Goal: Task Accomplishment & Management: Use online tool/utility

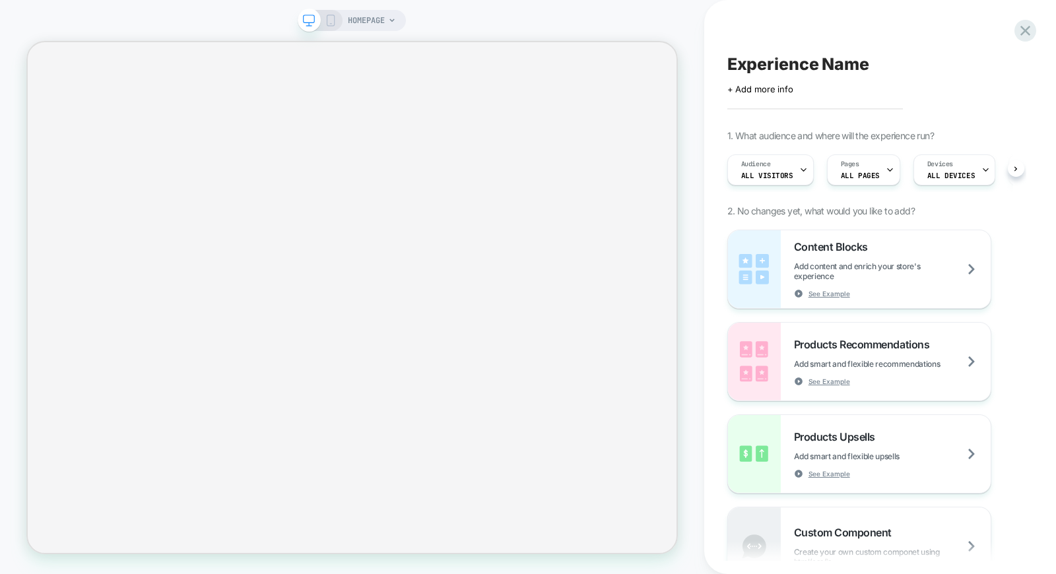
scroll to position [0, 1]
click at [1034, 27] on div at bounding box center [1025, 30] width 27 height 27
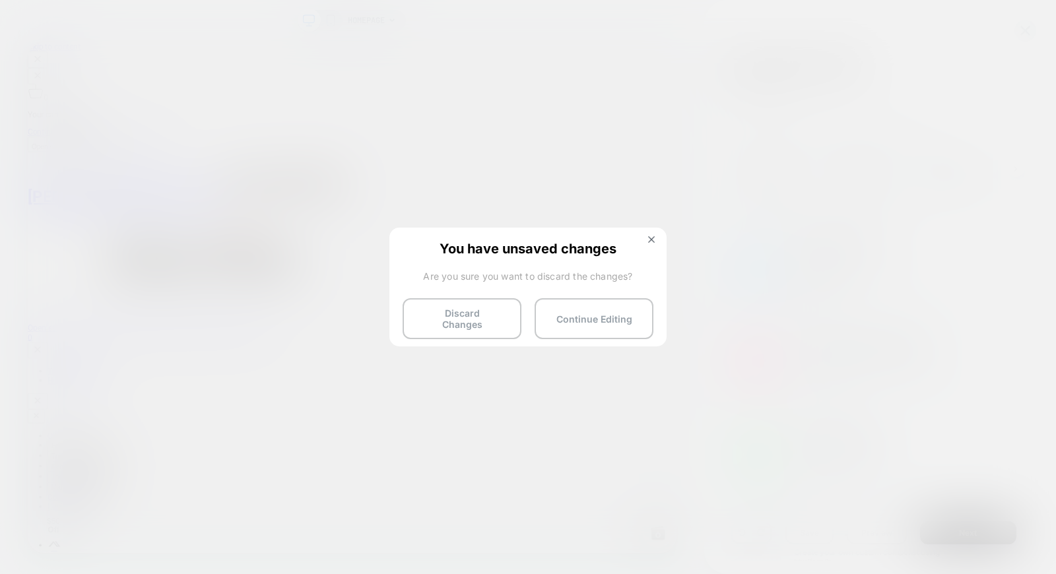
scroll to position [0, 0]
click at [647, 432] on img at bounding box center [432, 444] width 865 height 25
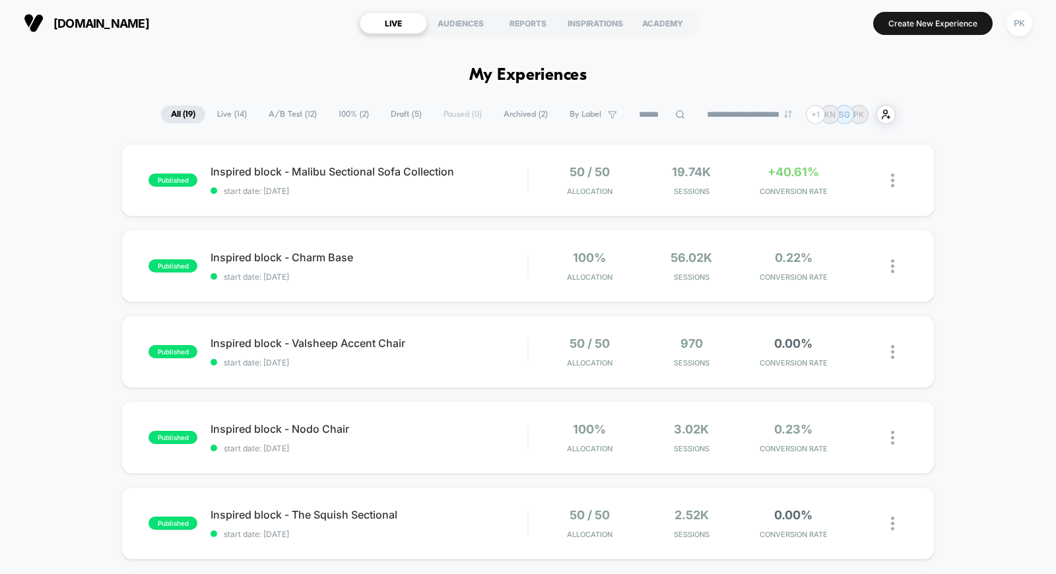
drag, startPoint x: 1023, startPoint y: 295, endPoint x: 1023, endPoint y: 274, distance: 21.1
click at [407, 110] on span "Draft ( 5 )" at bounding box center [406, 115] width 51 height 18
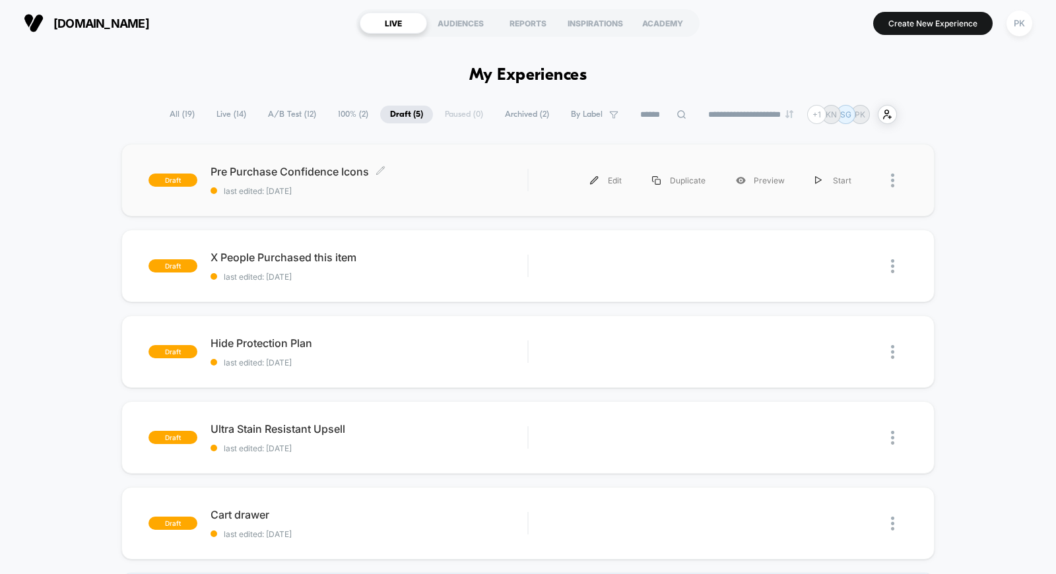
click at [340, 174] on span "Pre Purchase Confidence Icons Click to edit experience details" at bounding box center [368, 171] width 317 height 13
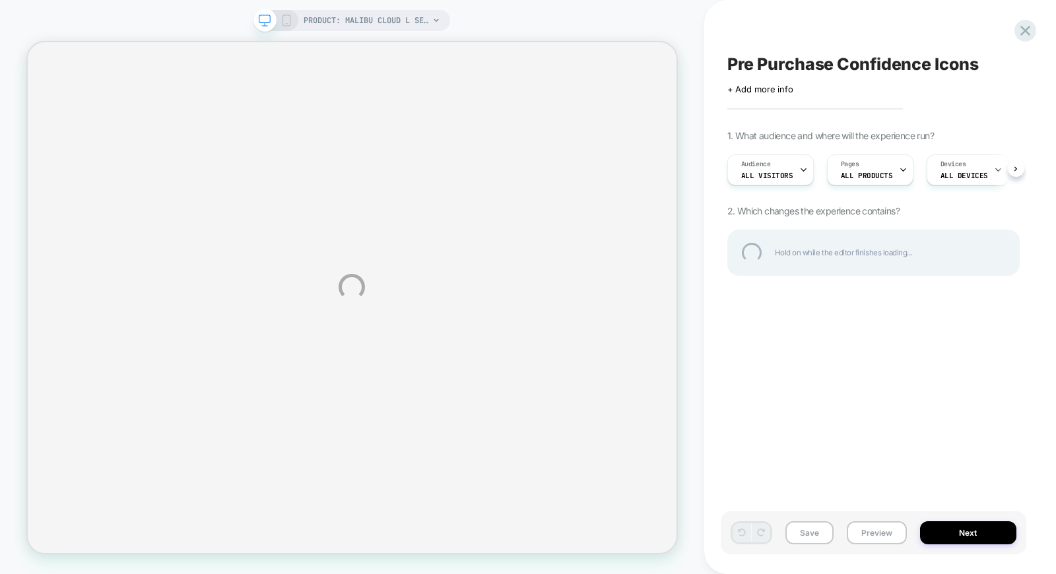
click at [876, 536] on div "PRODUCT: Malibu Cloud L Sectional PRODUCT: Malibu Cloud L Sectional Pre Purchas…" at bounding box center [528, 287] width 1056 height 574
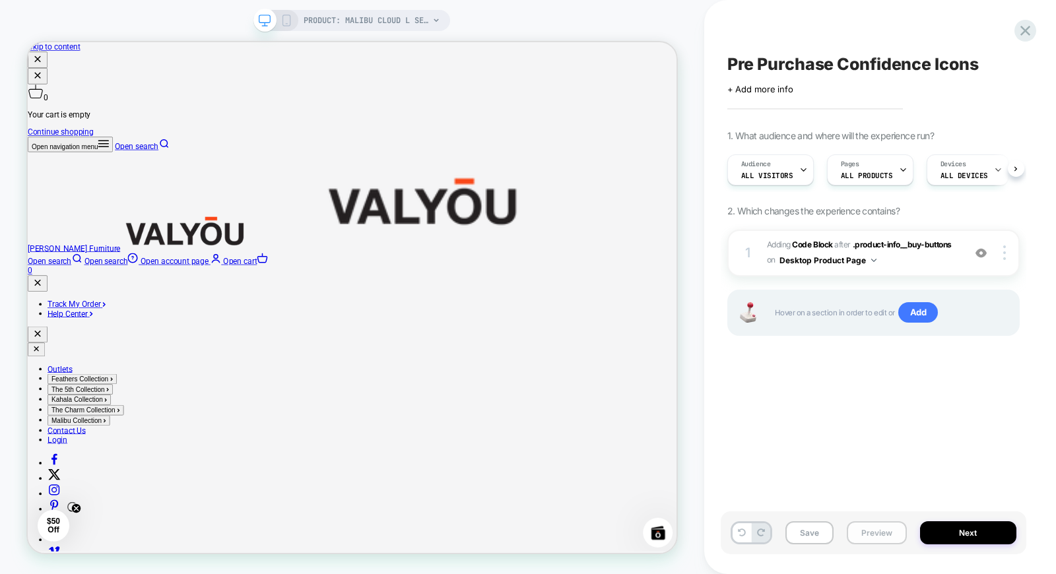
scroll to position [0, 1]
click at [878, 529] on button "Preview" at bounding box center [877, 532] width 60 height 23
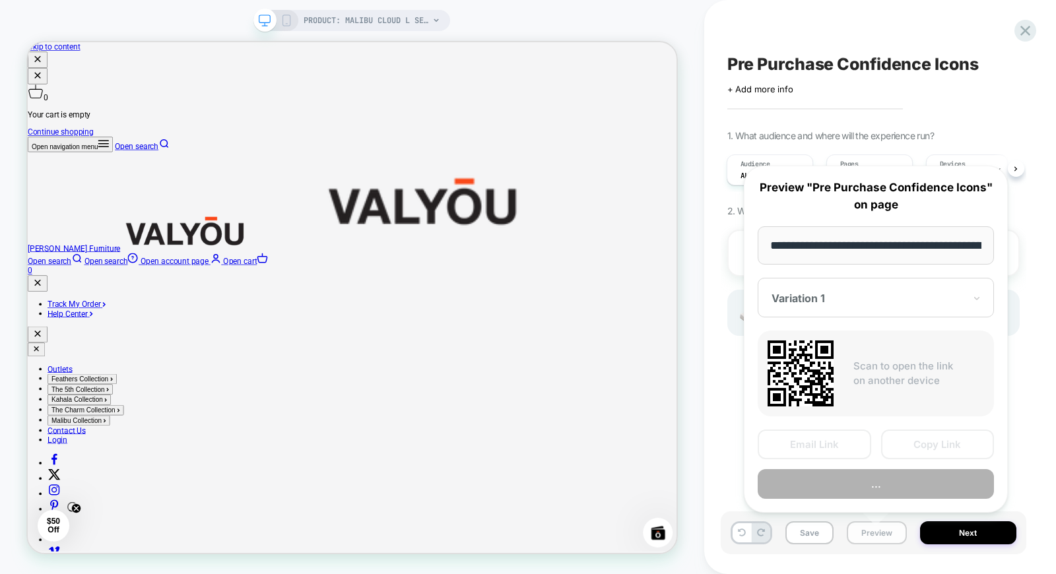
scroll to position [0, 214]
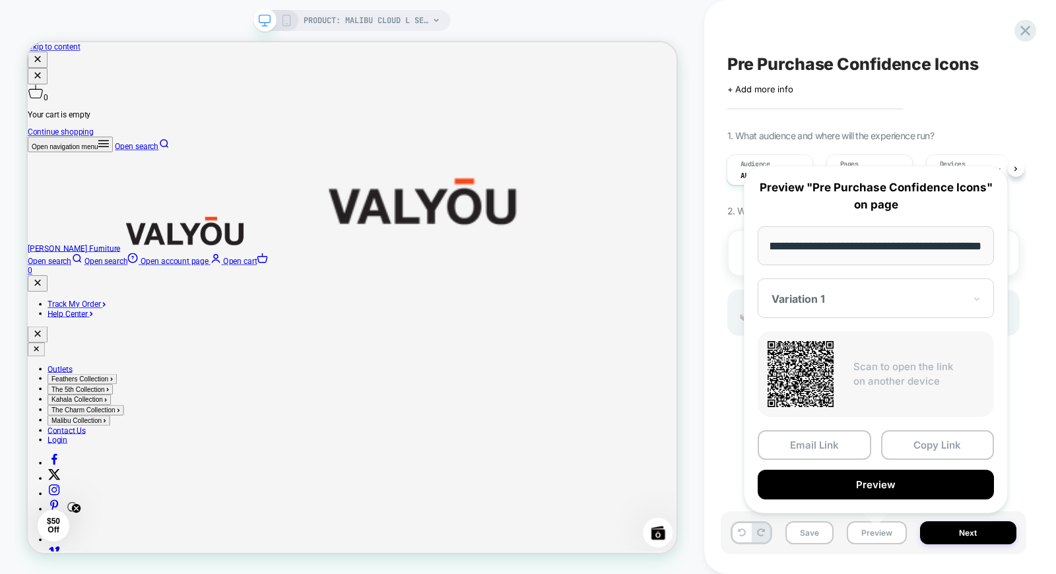
click at [847, 301] on div at bounding box center [867, 298] width 193 height 13
click at [843, 302] on div at bounding box center [867, 298] width 193 height 13
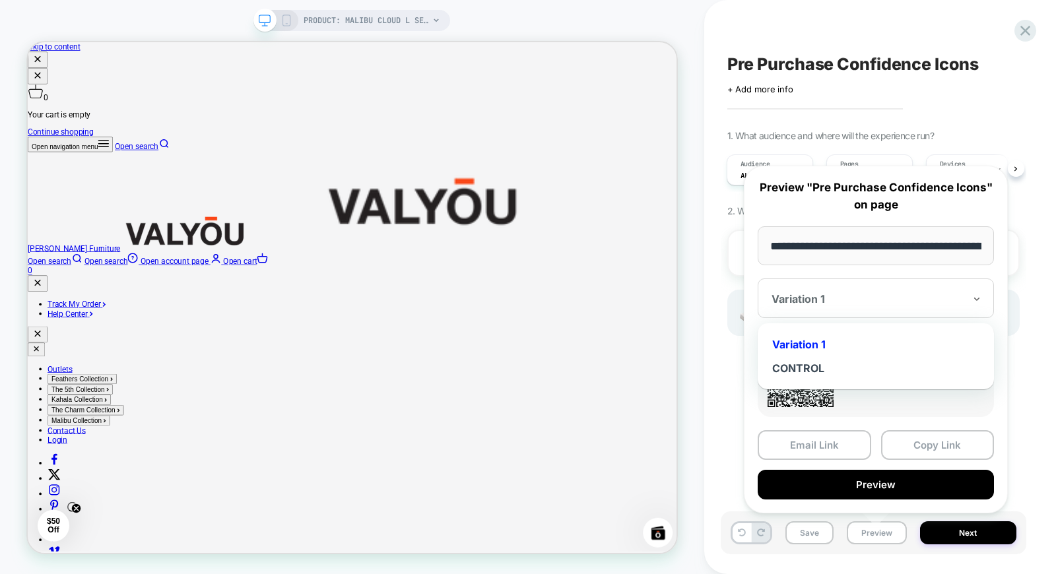
click at [843, 302] on div at bounding box center [867, 298] width 193 height 13
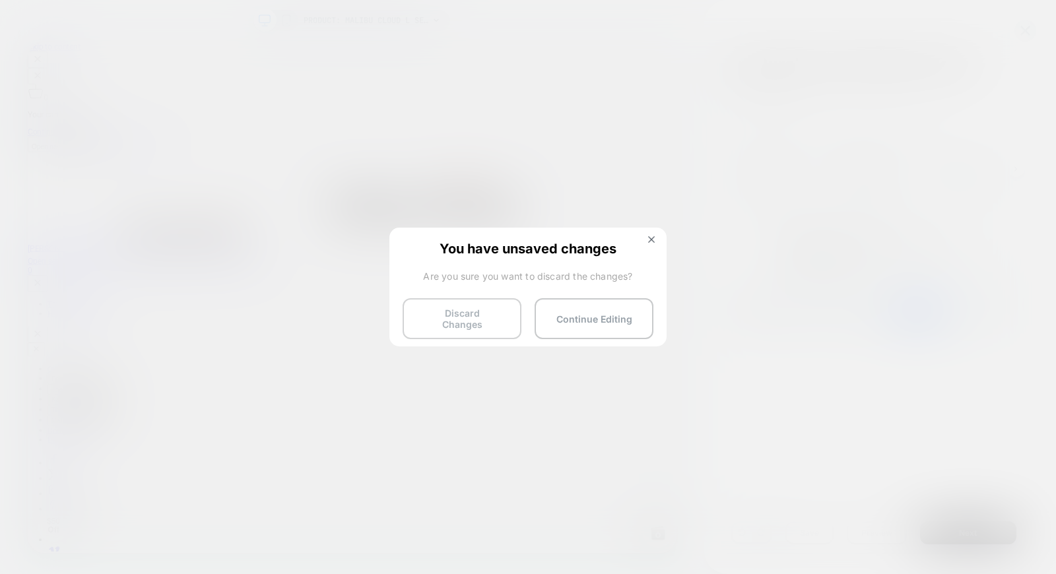
click at [470, 315] on button "Discard Changes" at bounding box center [461, 318] width 119 height 41
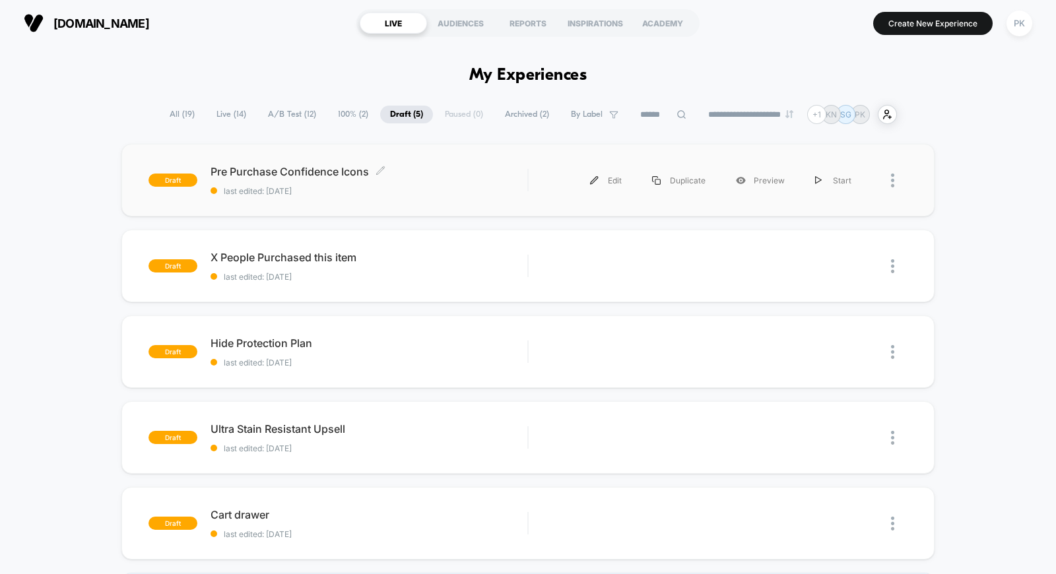
click at [314, 168] on span "Pre Purchase Confidence Icons Click to edit experience details" at bounding box center [368, 171] width 317 height 13
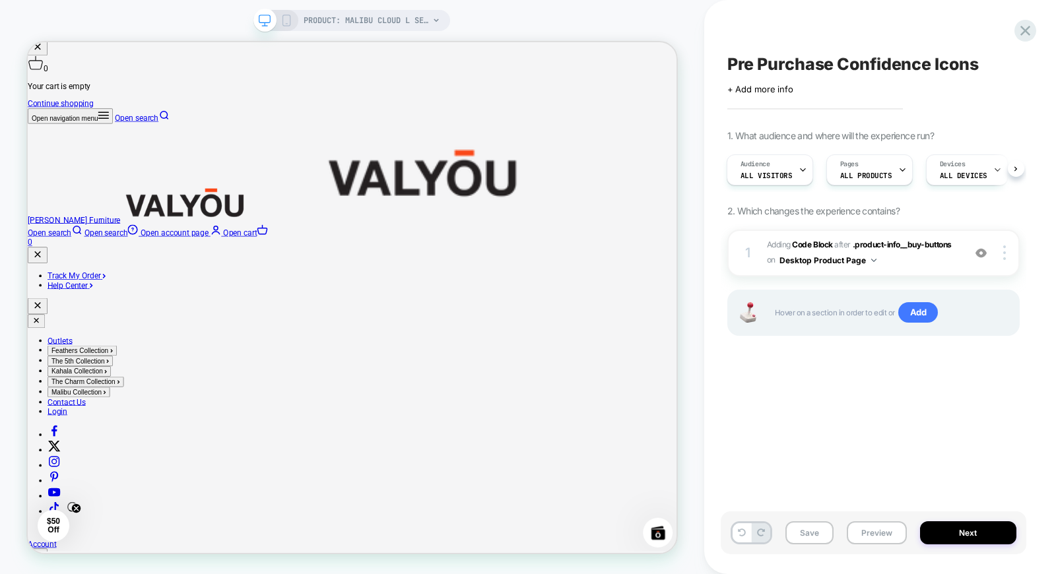
scroll to position [73, 0]
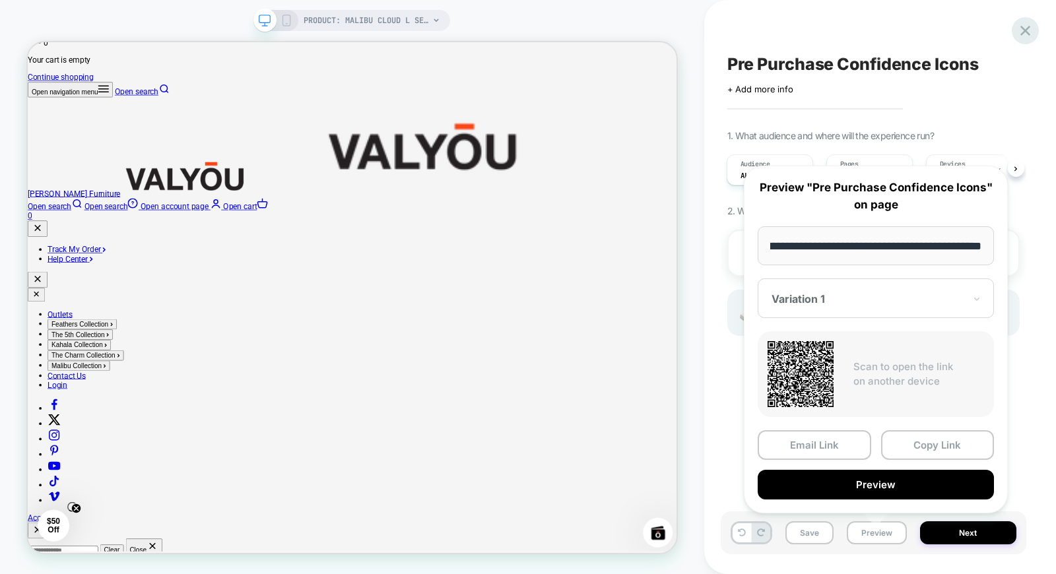
scroll to position [0, 0]
click at [0, 0] on icon at bounding box center [0, 0] width 0 height 0
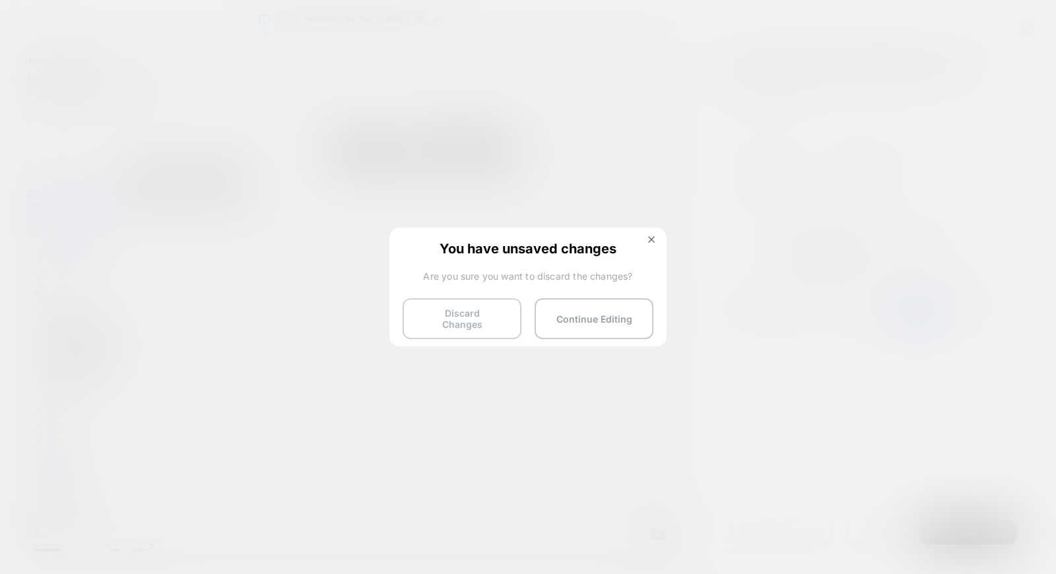
click at [0, 0] on button "Discard Changes" at bounding box center [0, 0] width 0 height 0
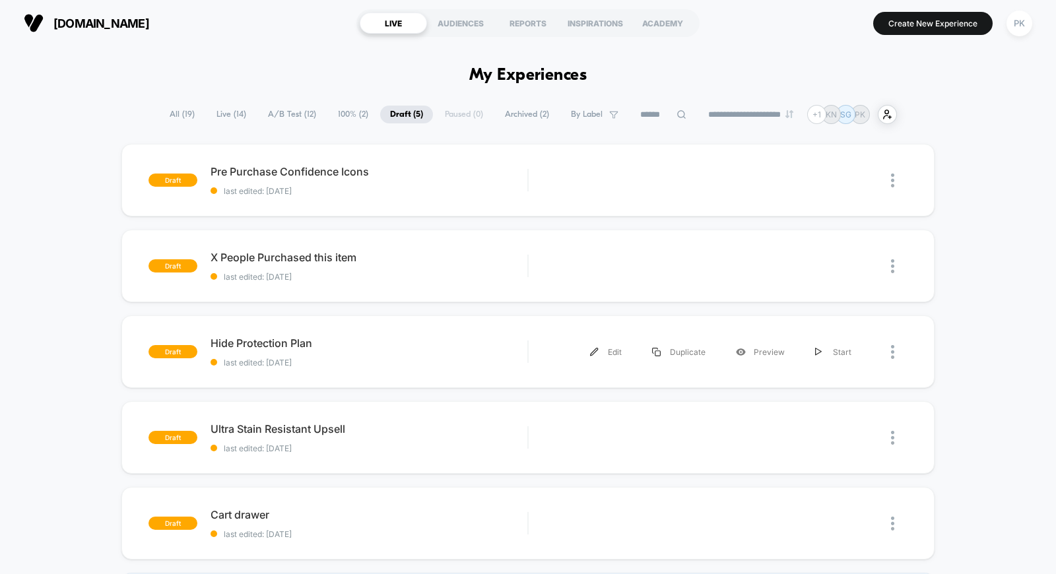
drag, startPoint x: 373, startPoint y: 405, endPoint x: 373, endPoint y: 397, distance: 8.6
click at [373, 403] on div "draft Ultra Stain Resistant [PERSON_NAME] last edited: [DATE] Edit Duplicate Pr…" at bounding box center [527, 437] width 813 height 73
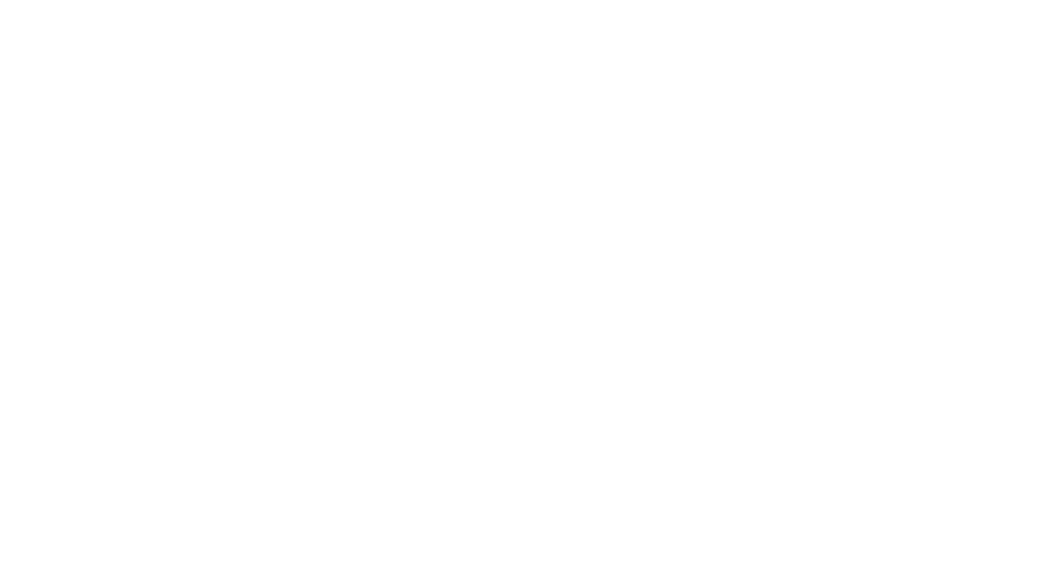
click at [386, 5] on html "Display size not supported Unfortunately, our dashboard is not supported on a m…" at bounding box center [528, 2] width 1056 height 5
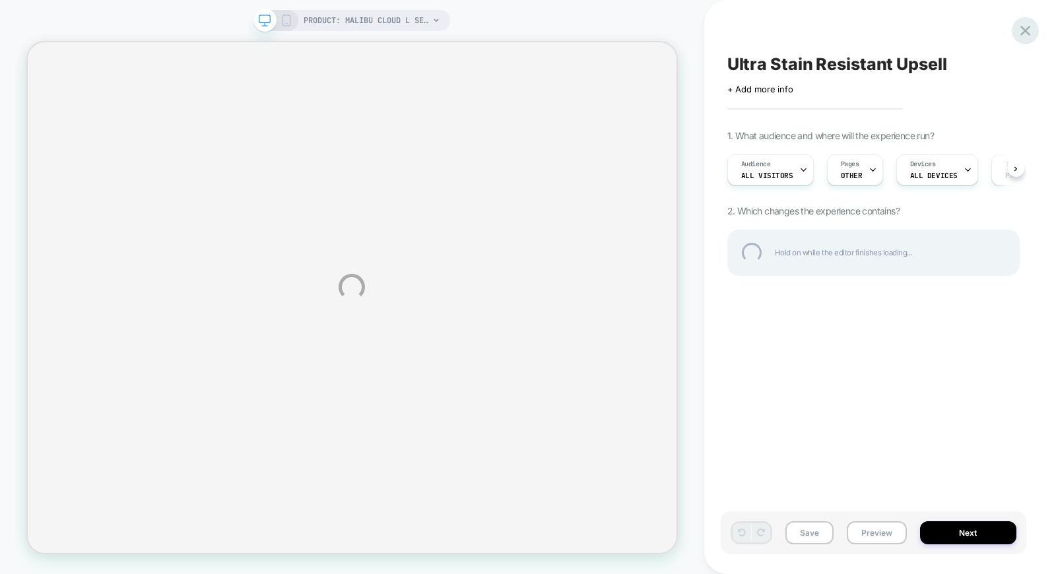
click at [1028, 27] on div at bounding box center [1025, 30] width 27 height 27
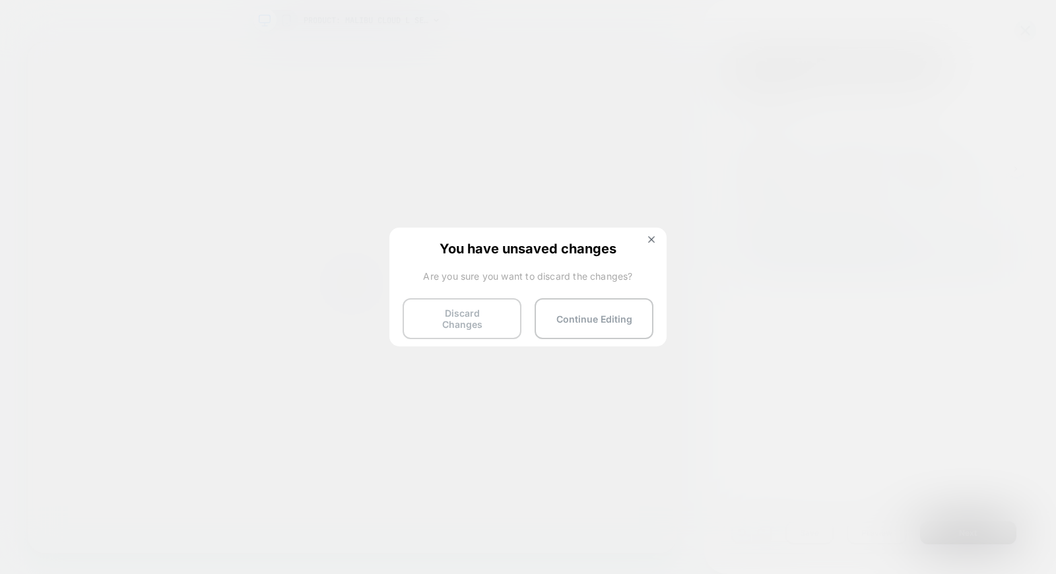
click at [479, 319] on button "Discard Changes" at bounding box center [461, 318] width 119 height 41
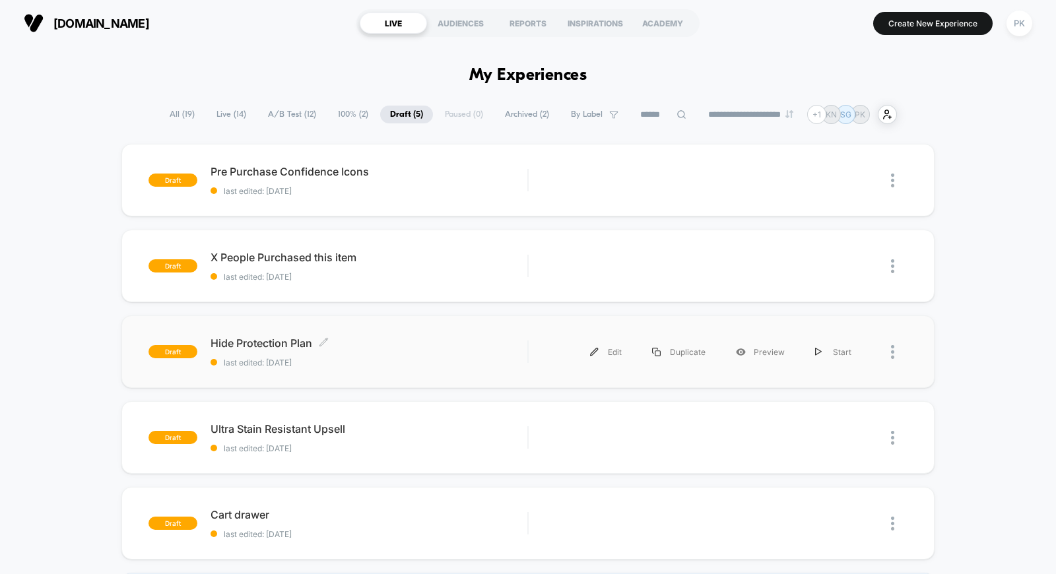
click at [344, 354] on div "Hide Protection Plan Click to edit experience details Click to edit experience …" at bounding box center [368, 352] width 317 height 31
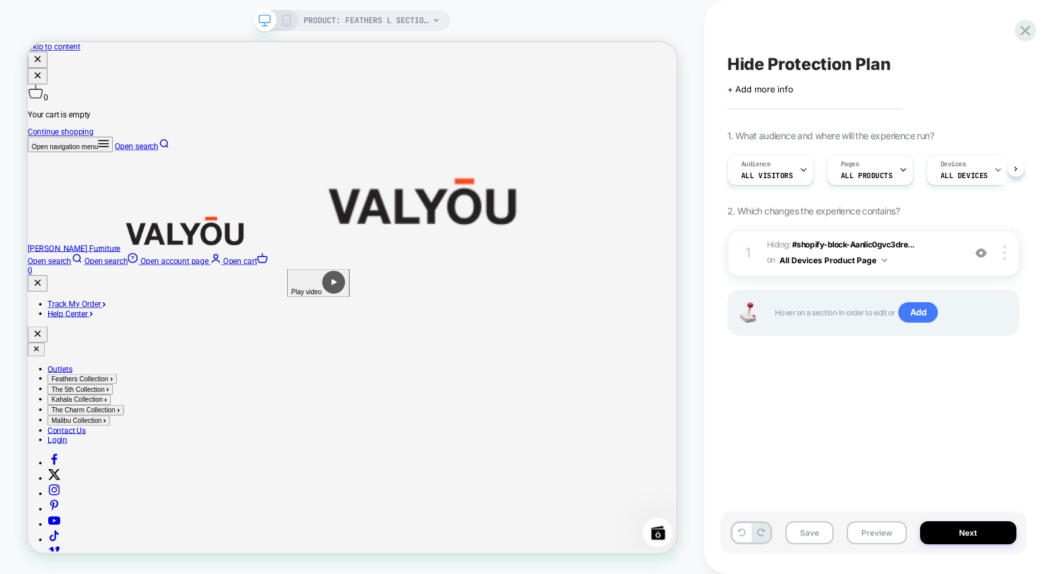
scroll to position [0, 1]
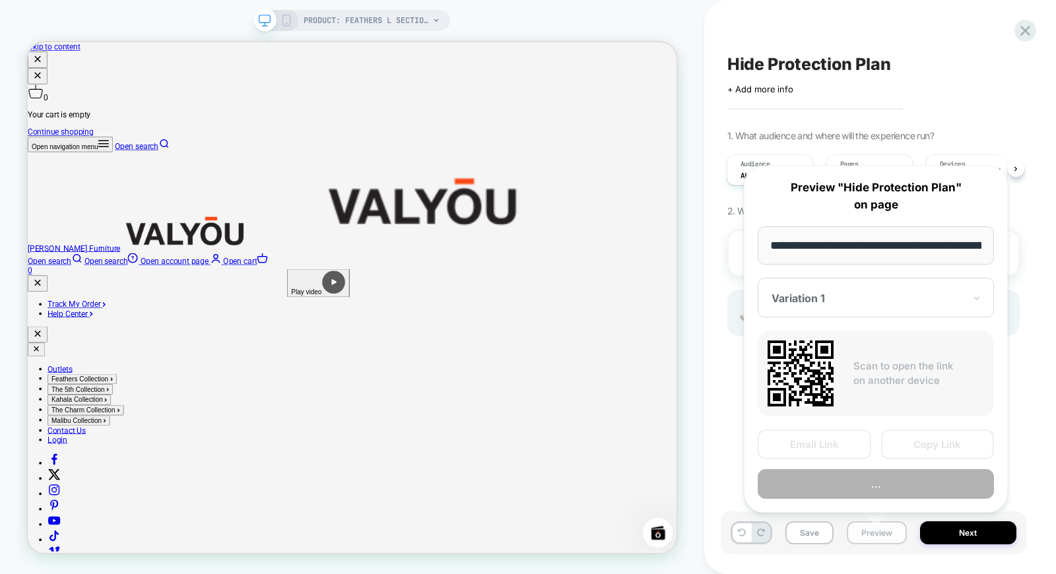
scroll to position [0, 190]
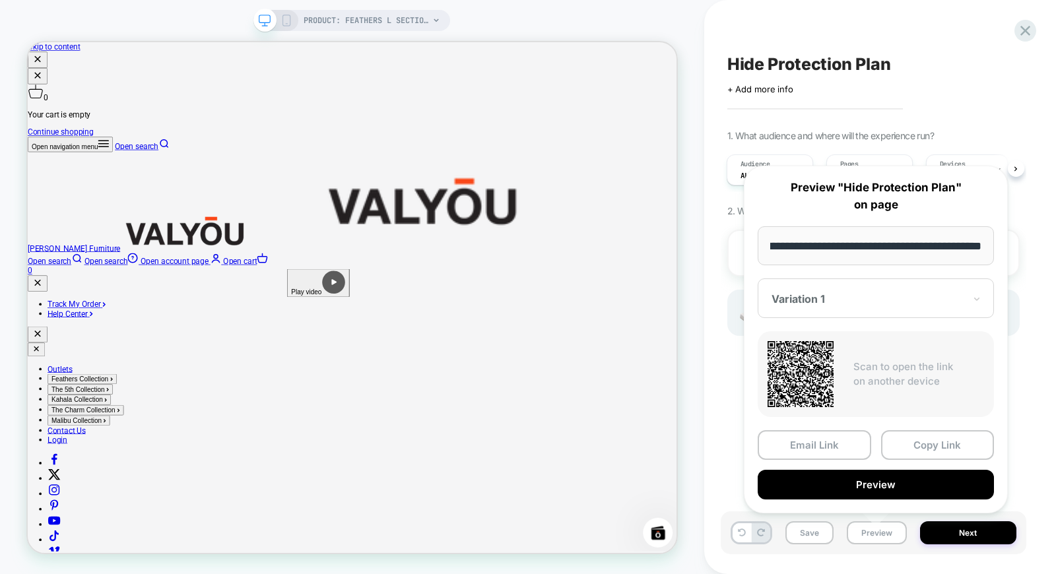
click at [0, 0] on div "**********" at bounding box center [0, 0] width 0 height 0
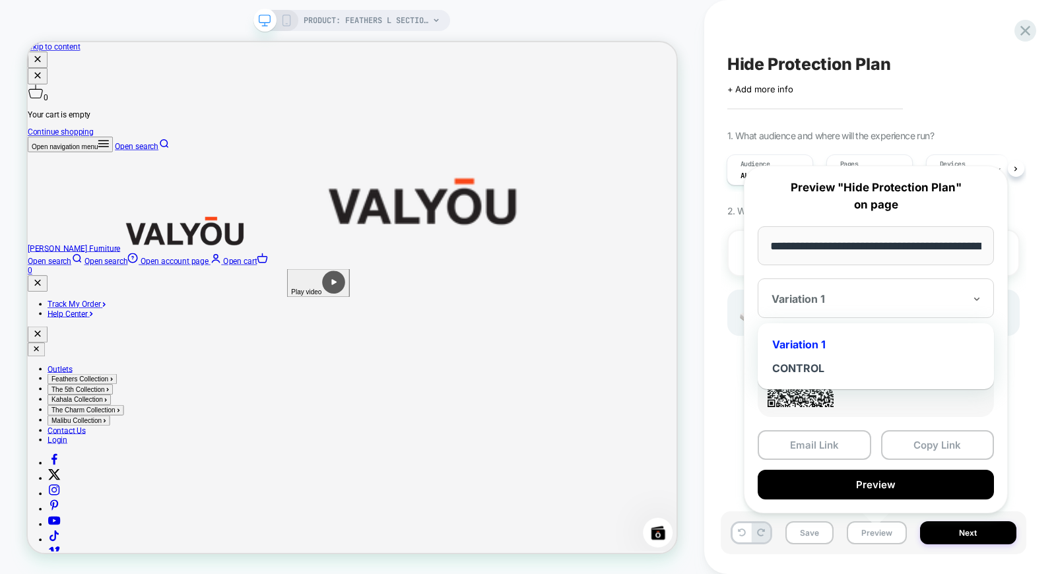
click at [0, 0] on div at bounding box center [0, 0] width 0 height 0
click at [829, 373] on div "CONTROL" at bounding box center [875, 368] width 223 height 24
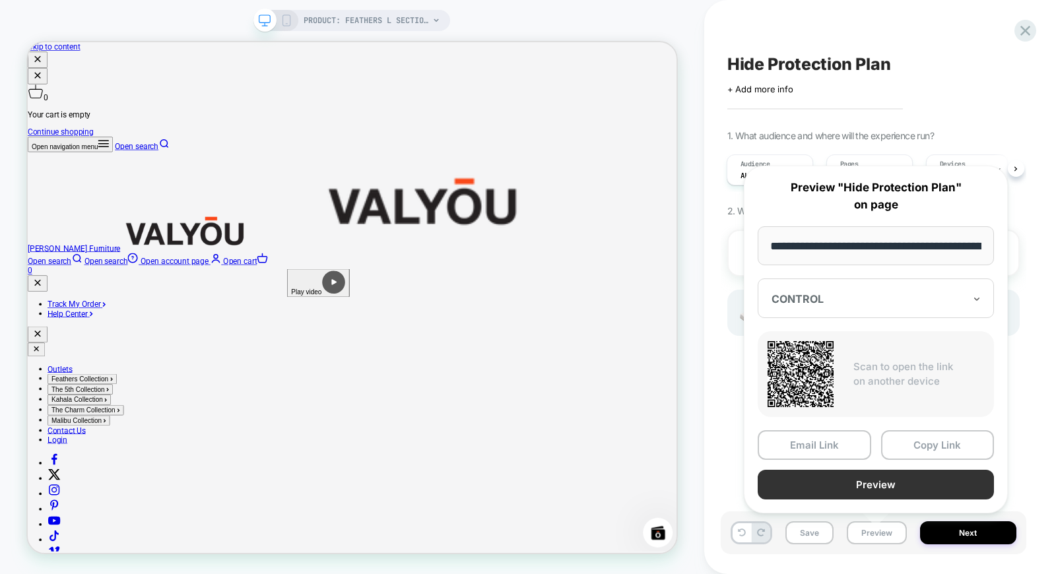
click at [862, 486] on button "Preview" at bounding box center [875, 485] width 236 height 30
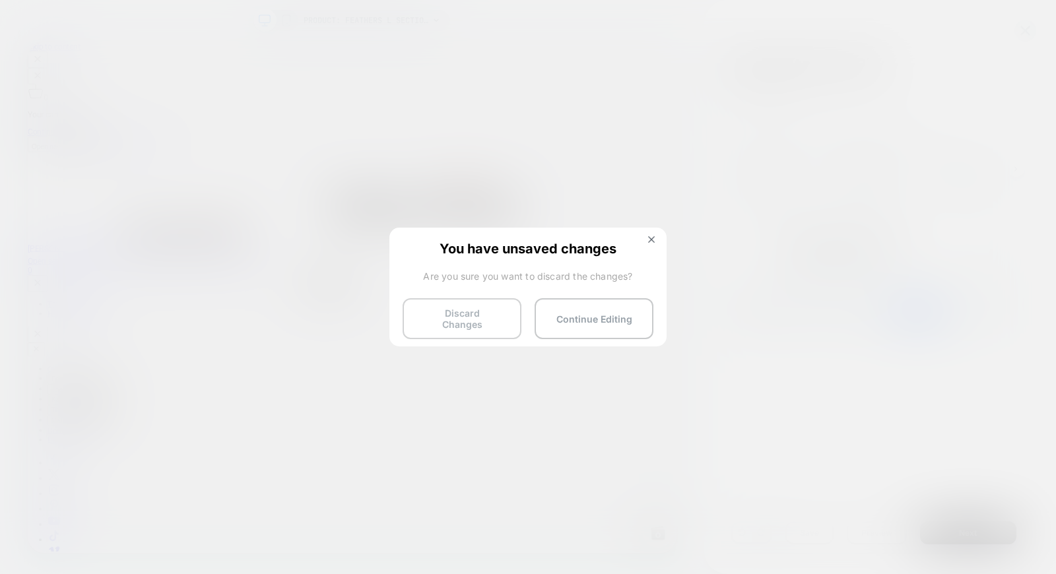
click at [487, 317] on button "Discard Changes" at bounding box center [461, 318] width 119 height 41
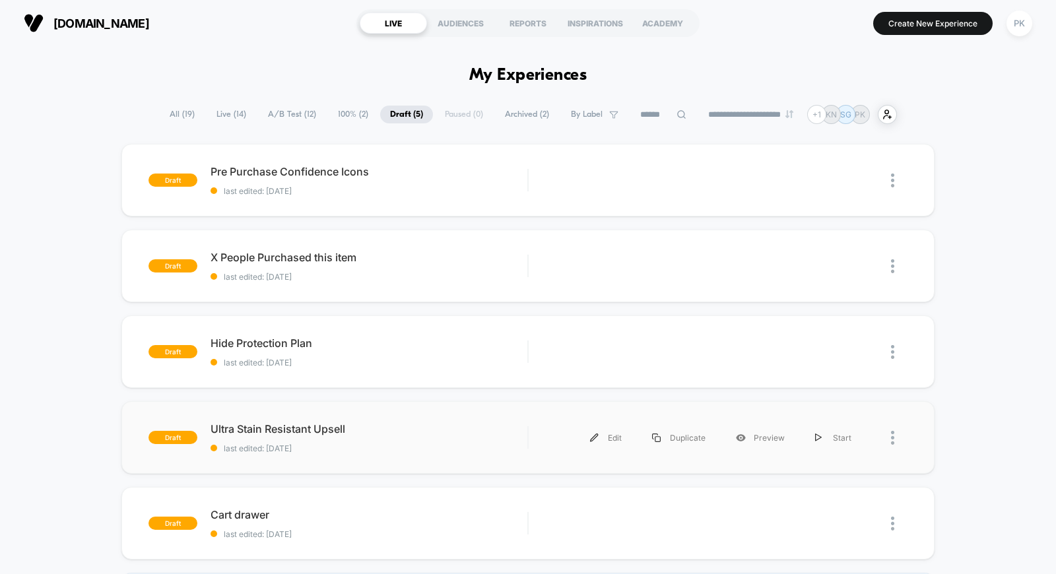
click at [494, 464] on div "draft Ultra Stain Resistant [PERSON_NAME] last edited: [DATE] Edit Duplicate Pr…" at bounding box center [527, 437] width 813 height 73
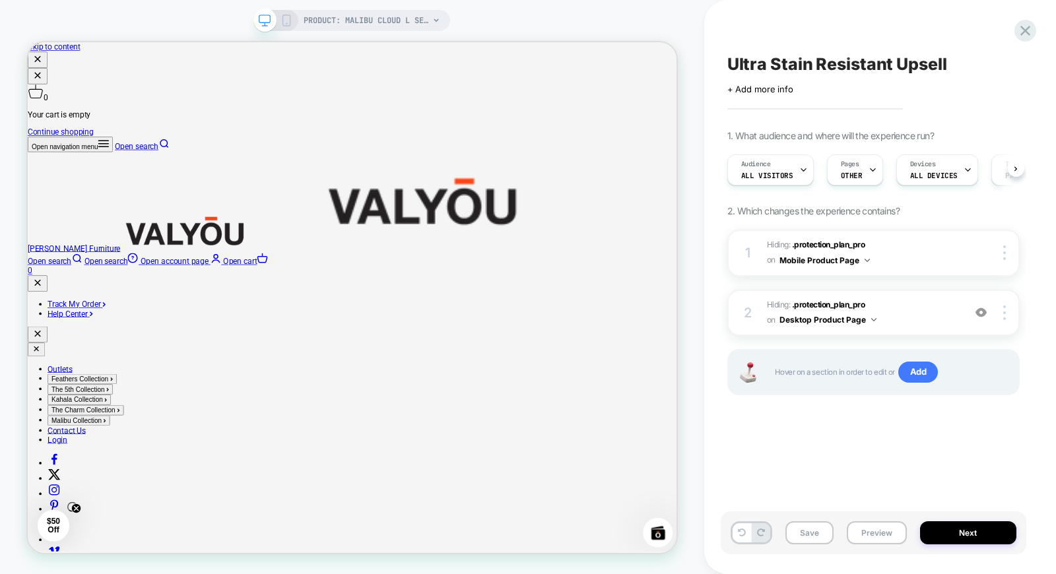
scroll to position [0, 1]
click at [875, 529] on button "Preview" at bounding box center [877, 532] width 60 height 23
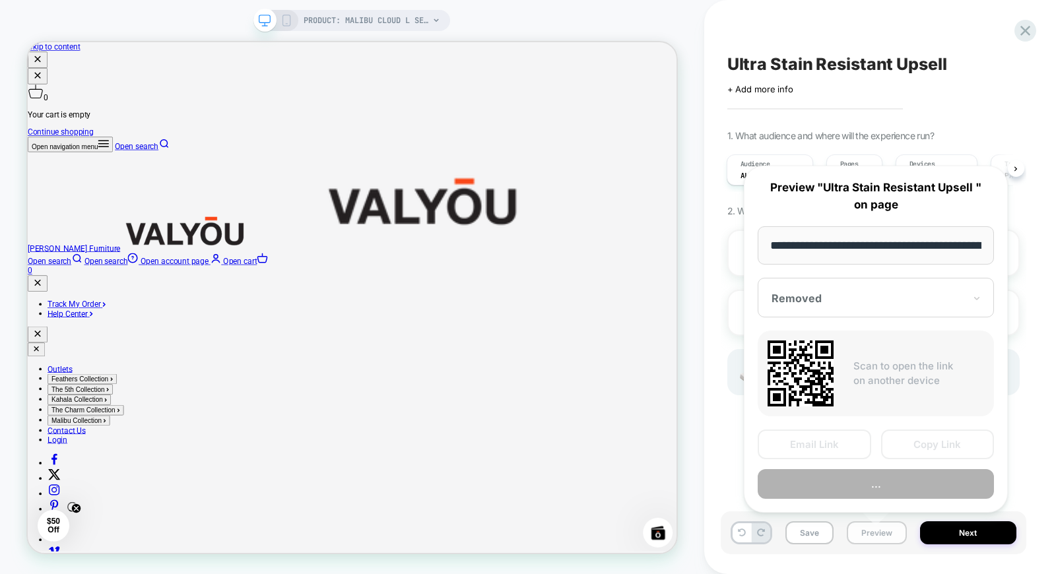
scroll to position [0, 214]
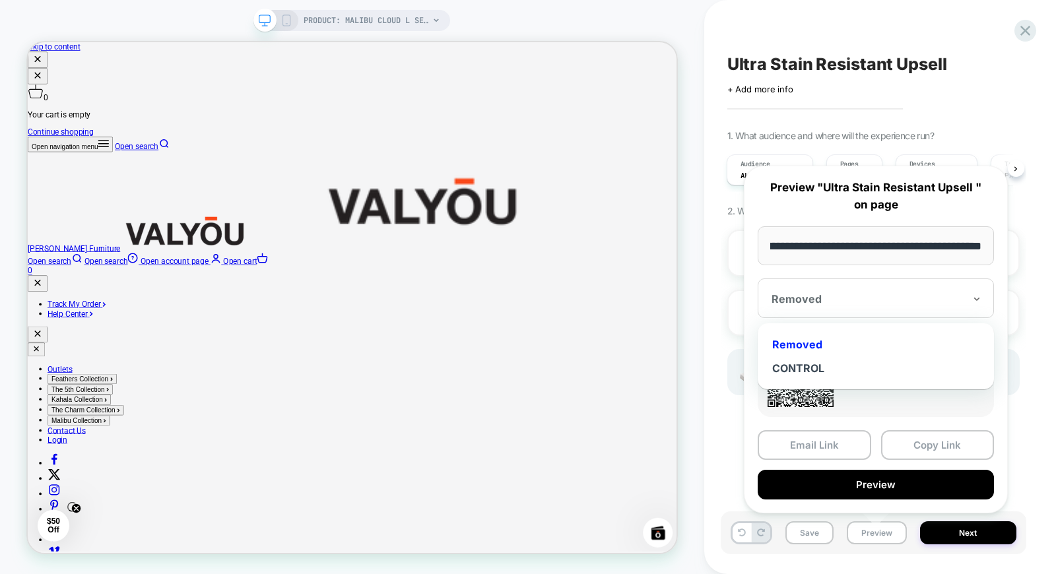
click at [851, 301] on div at bounding box center [867, 298] width 193 height 13
click at [802, 368] on div "CONTROL" at bounding box center [875, 368] width 223 height 24
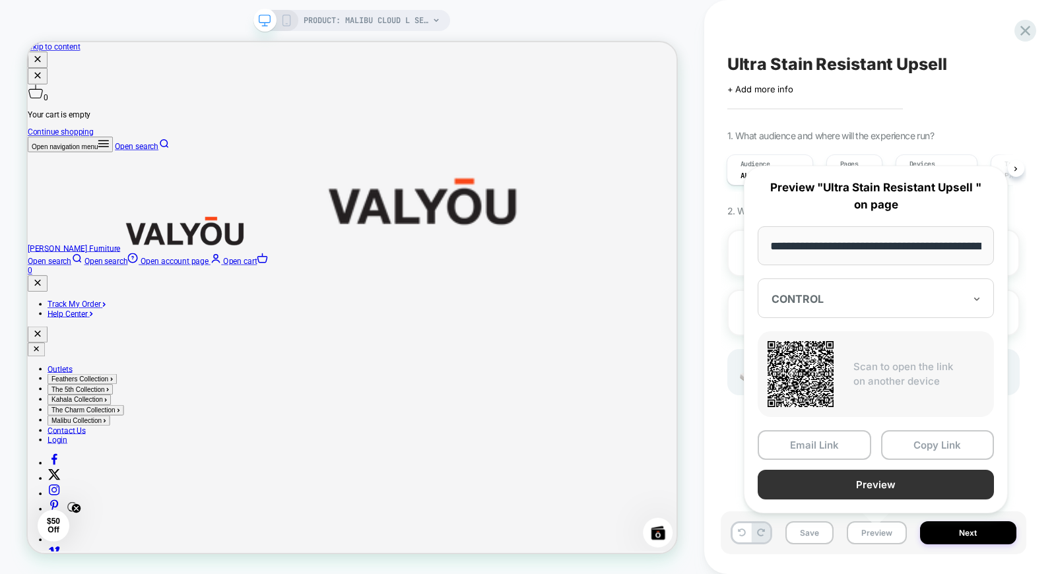
click at [860, 482] on button "Preview" at bounding box center [875, 485] width 236 height 30
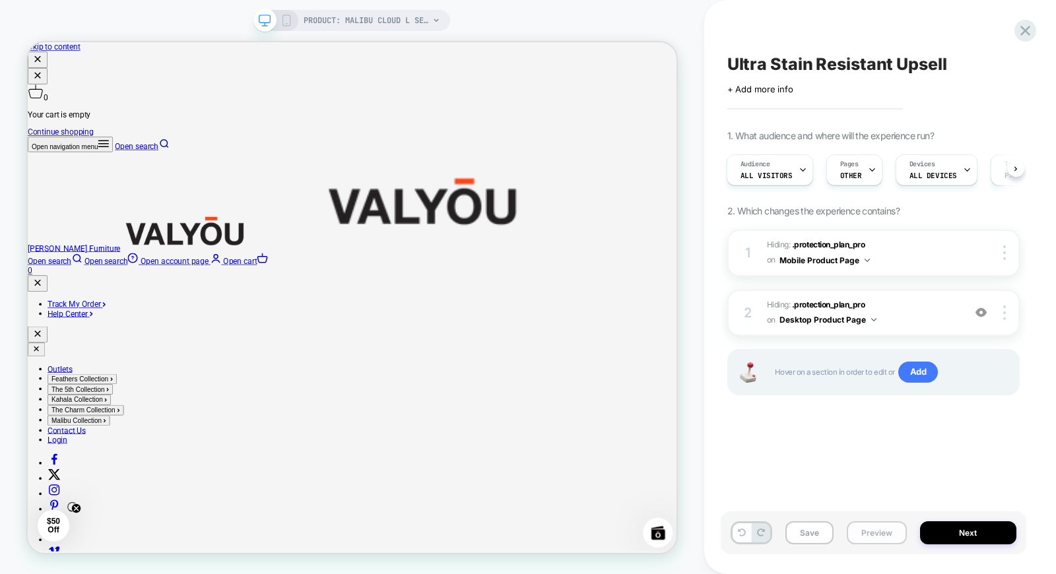
click at [874, 530] on button "Preview" at bounding box center [877, 532] width 60 height 23
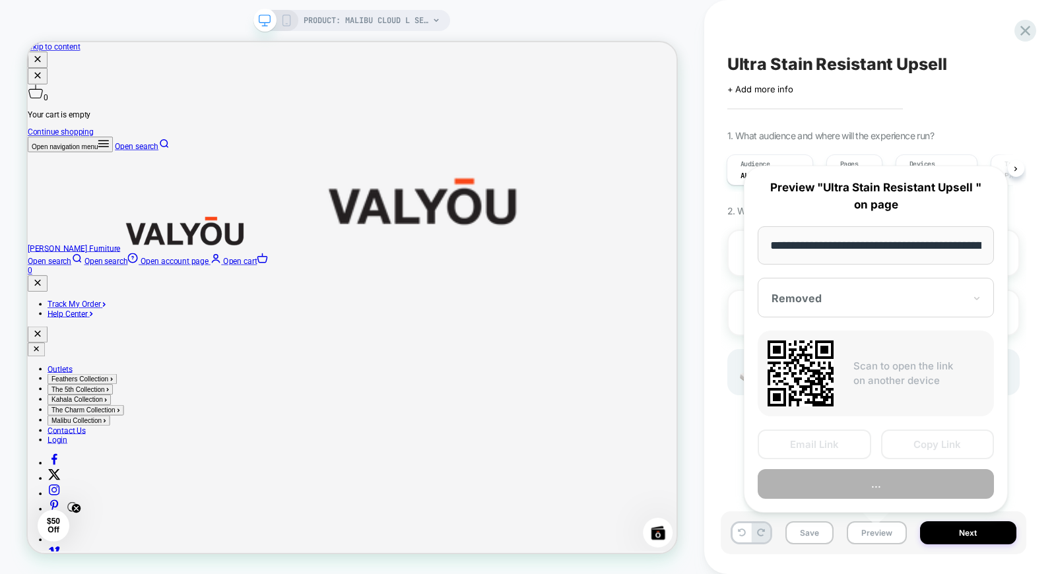
scroll to position [0, 214]
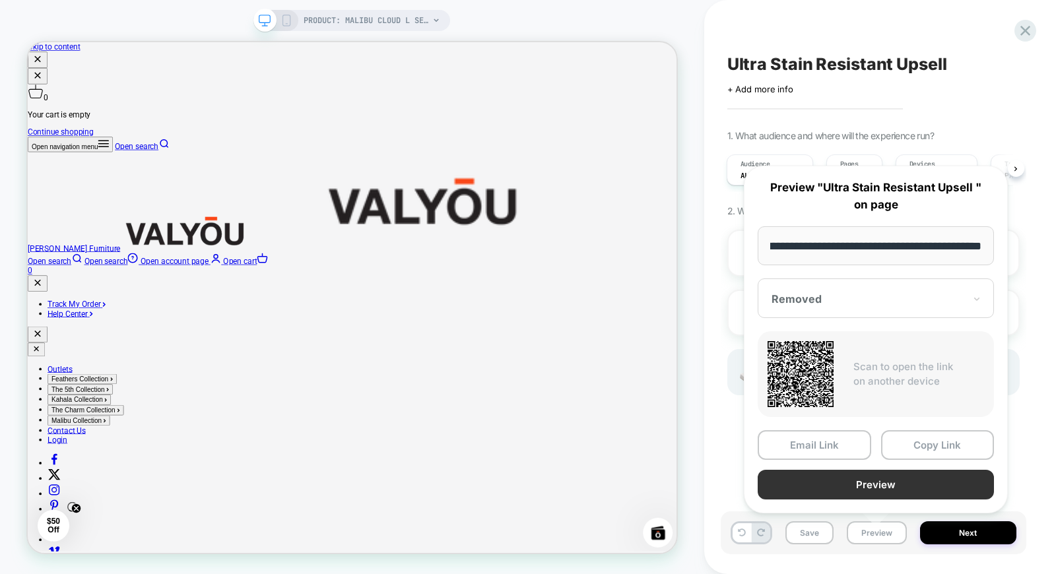
click at [860, 480] on button "Preview" at bounding box center [875, 485] width 236 height 30
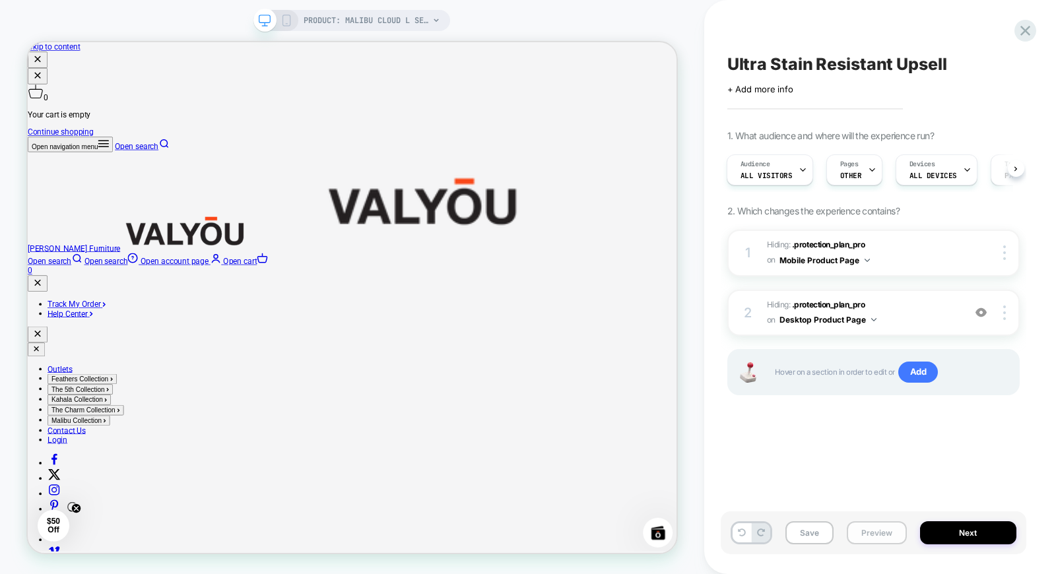
click at [888, 538] on button "Preview" at bounding box center [877, 532] width 60 height 23
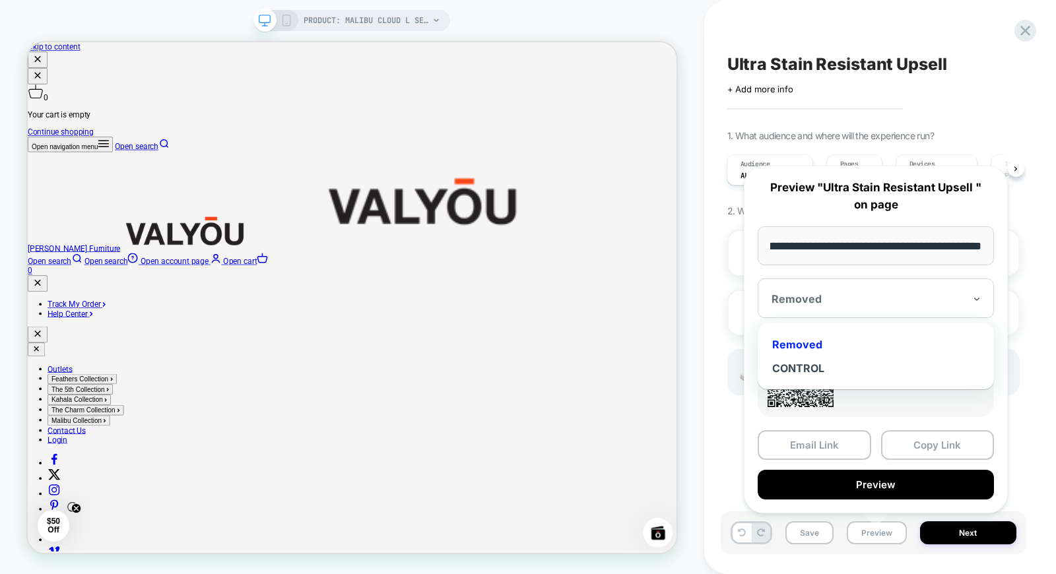
scroll to position [0, 0]
click at [822, 300] on div at bounding box center [867, 298] width 193 height 13
click at [806, 366] on div "CONTROL" at bounding box center [875, 368] width 223 height 24
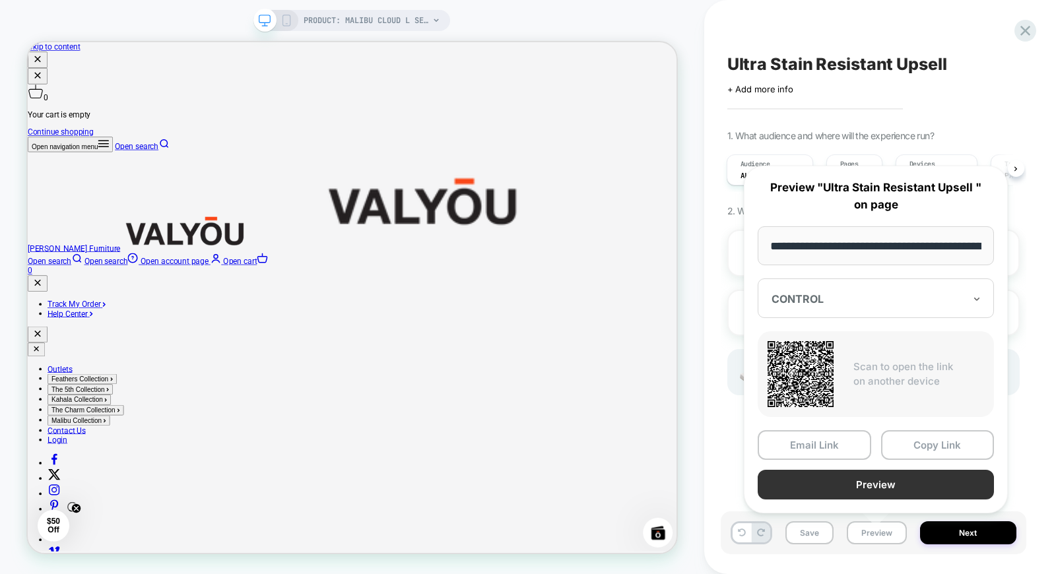
click at [832, 482] on button "Preview" at bounding box center [875, 485] width 236 height 30
